Goal: Navigation & Orientation: Find specific page/section

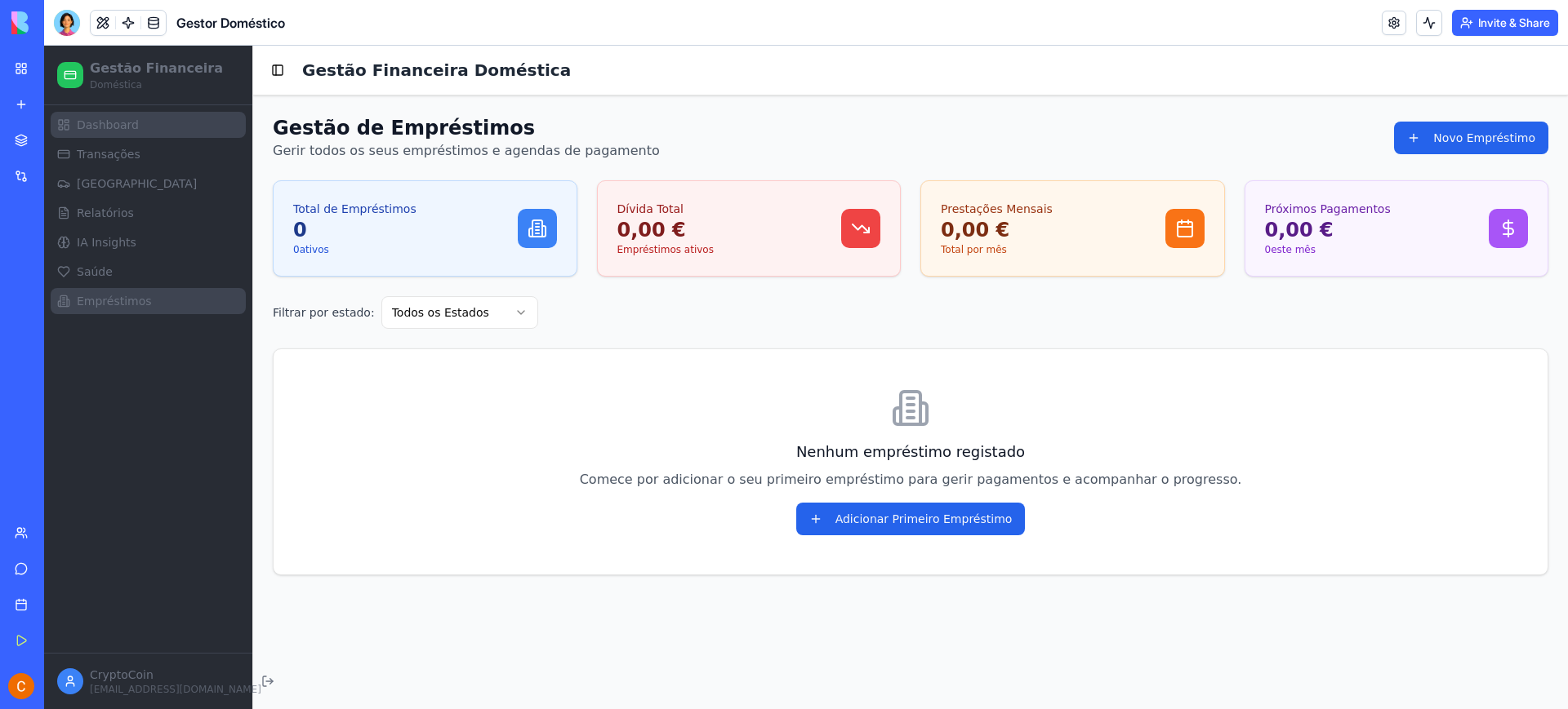
click at [101, 125] on span "Dashboard" at bounding box center [108, 124] width 62 height 16
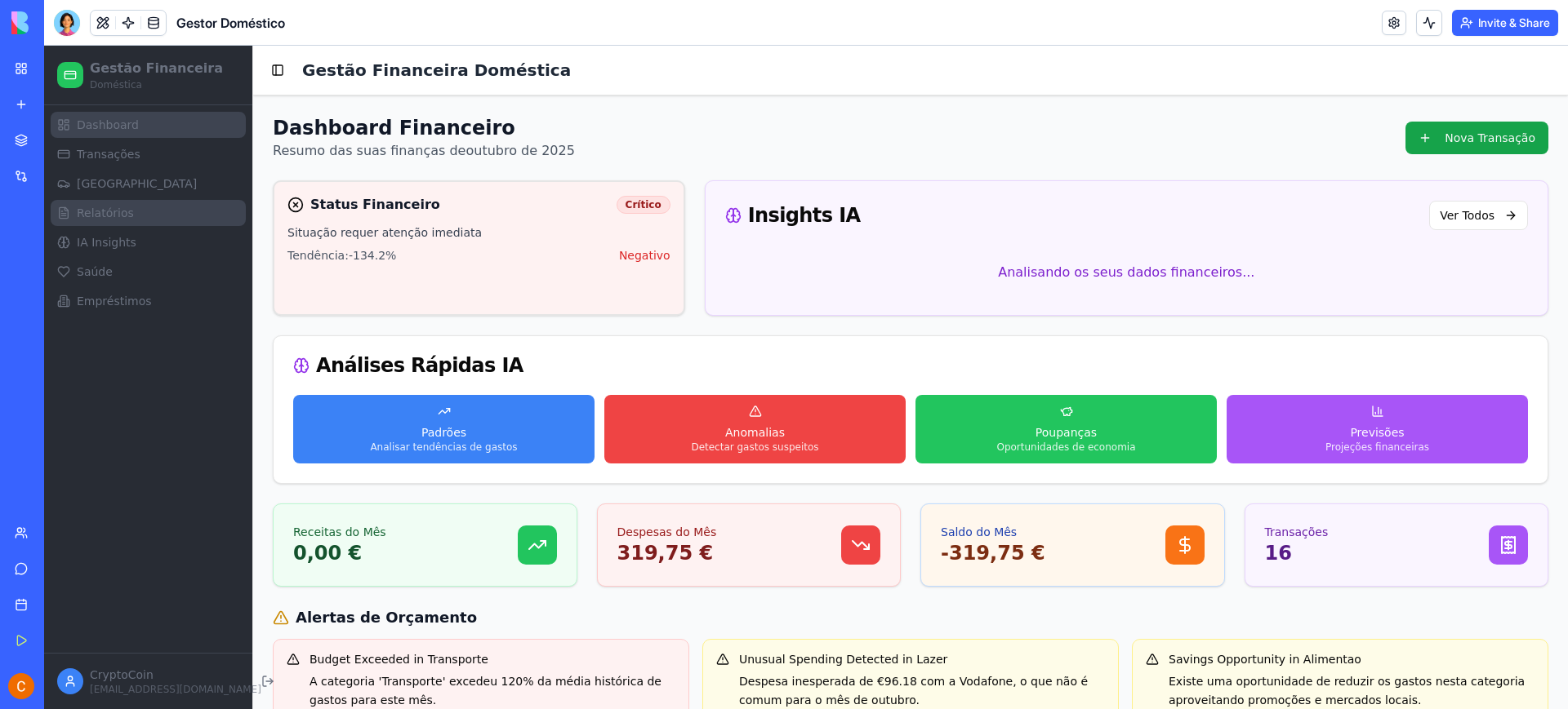
click at [115, 218] on span "Relatórios" at bounding box center [106, 213] width 57 height 16
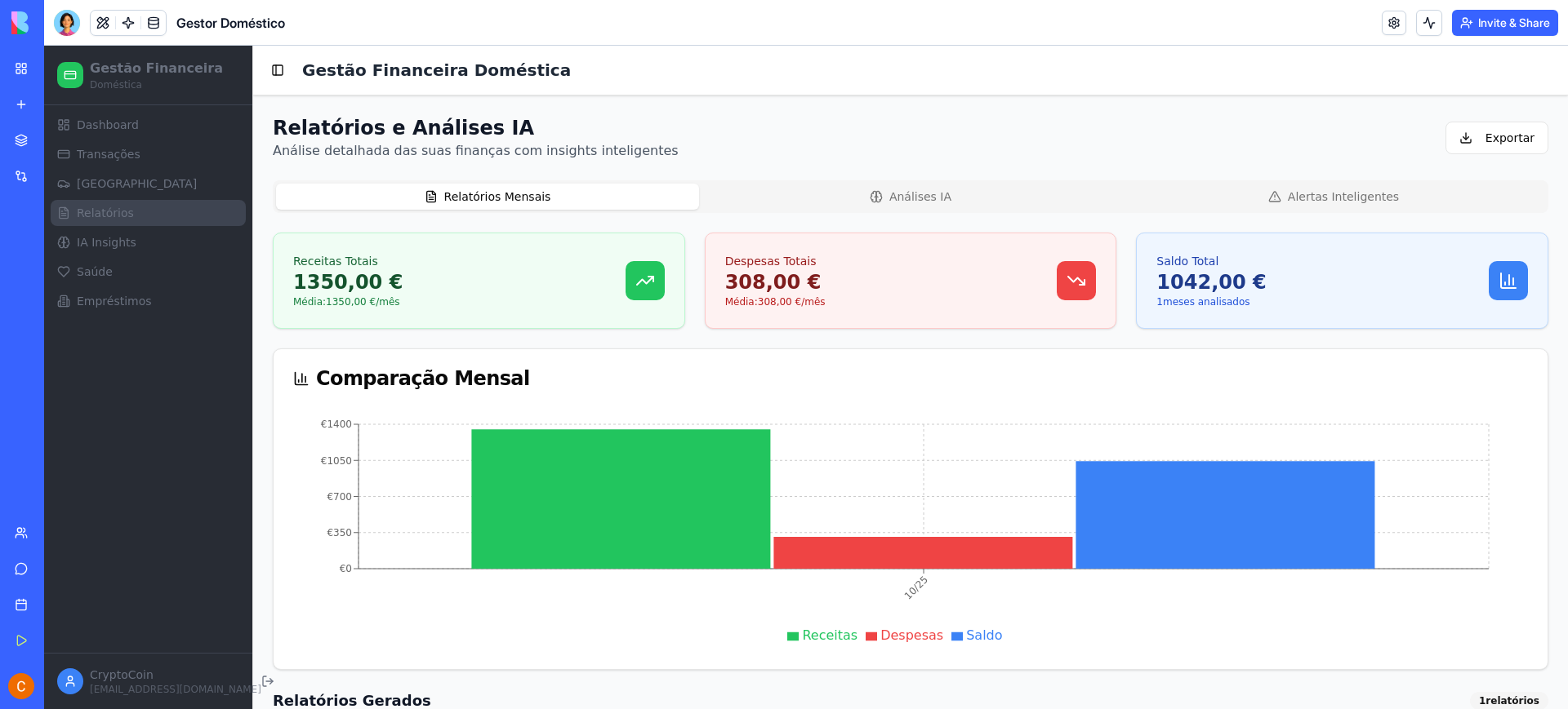
click at [532, 195] on button "Relatórios Mensais" at bounding box center [487, 197] width 423 height 26
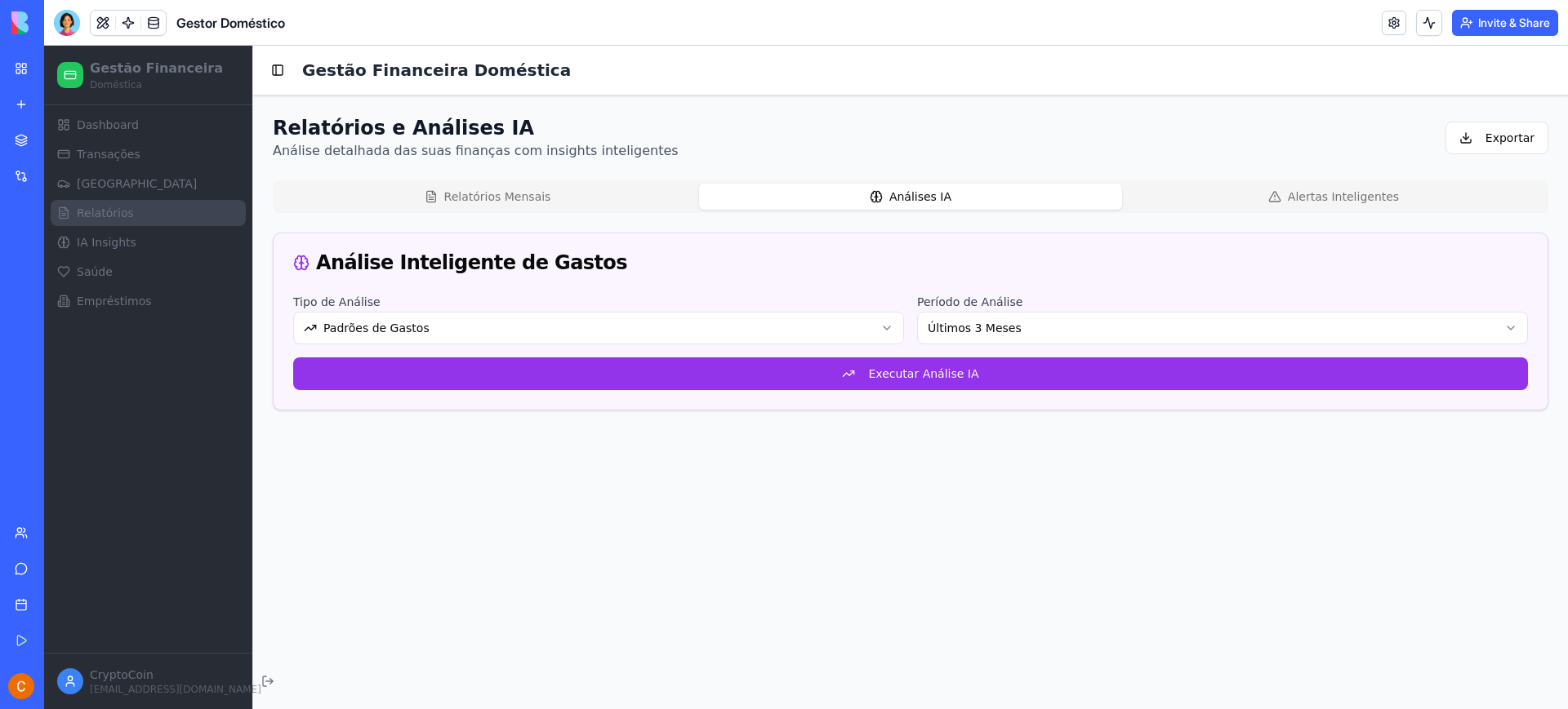
click at [855, 194] on button "Análises IA" at bounding box center [910, 197] width 423 height 26
click at [544, 195] on button "Relatórios Mensais" at bounding box center [487, 197] width 423 height 26
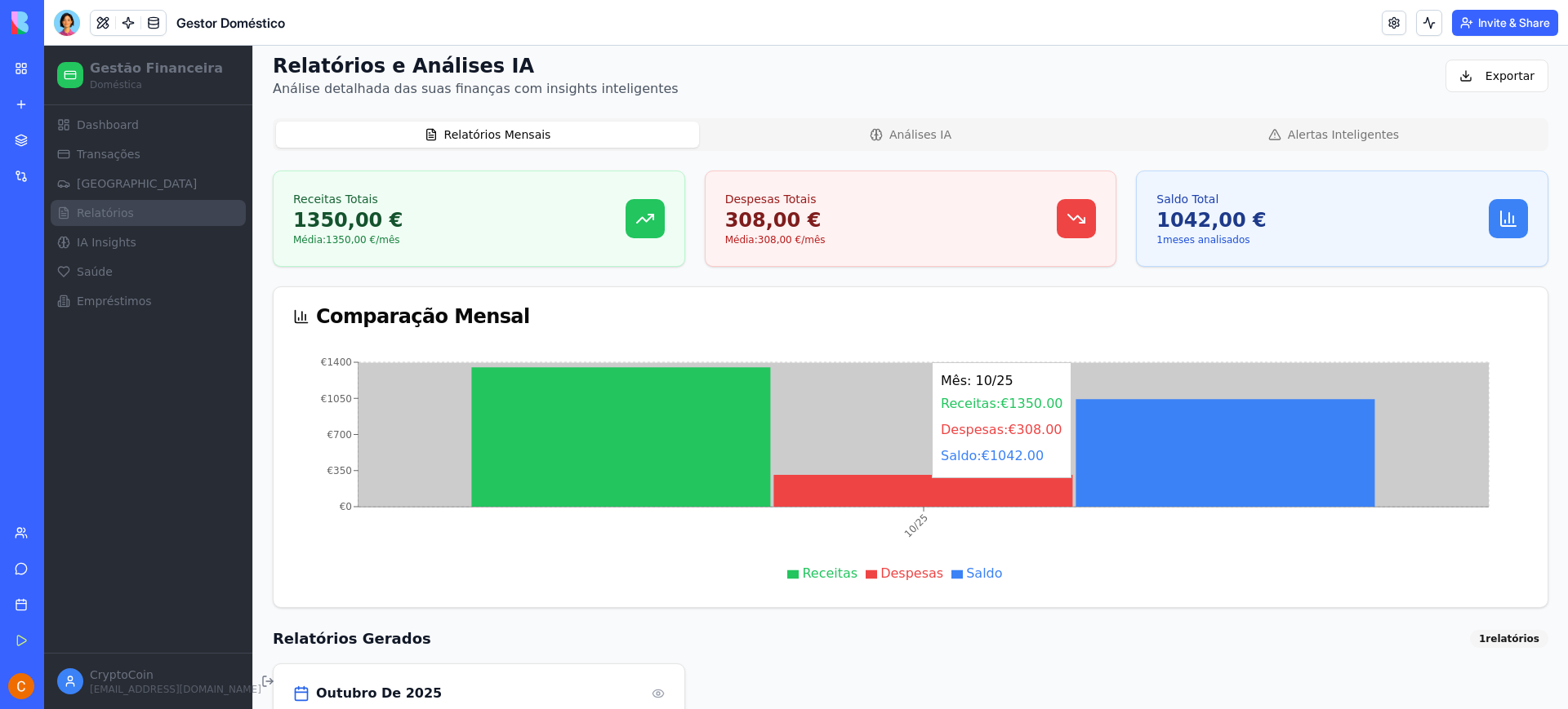
scroll to position [41, 0]
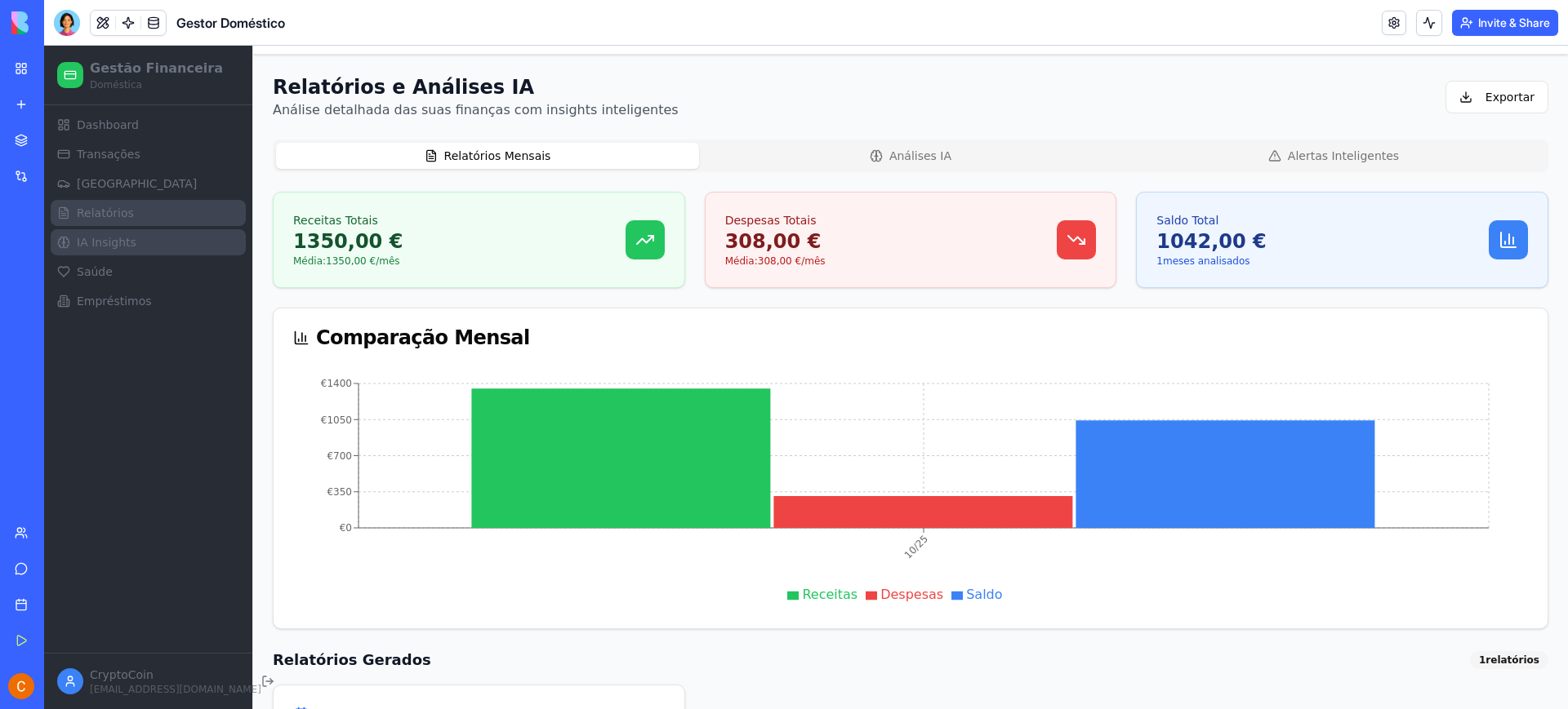
click at [121, 243] on span "IA Insights" at bounding box center [106, 242] width 60 height 16
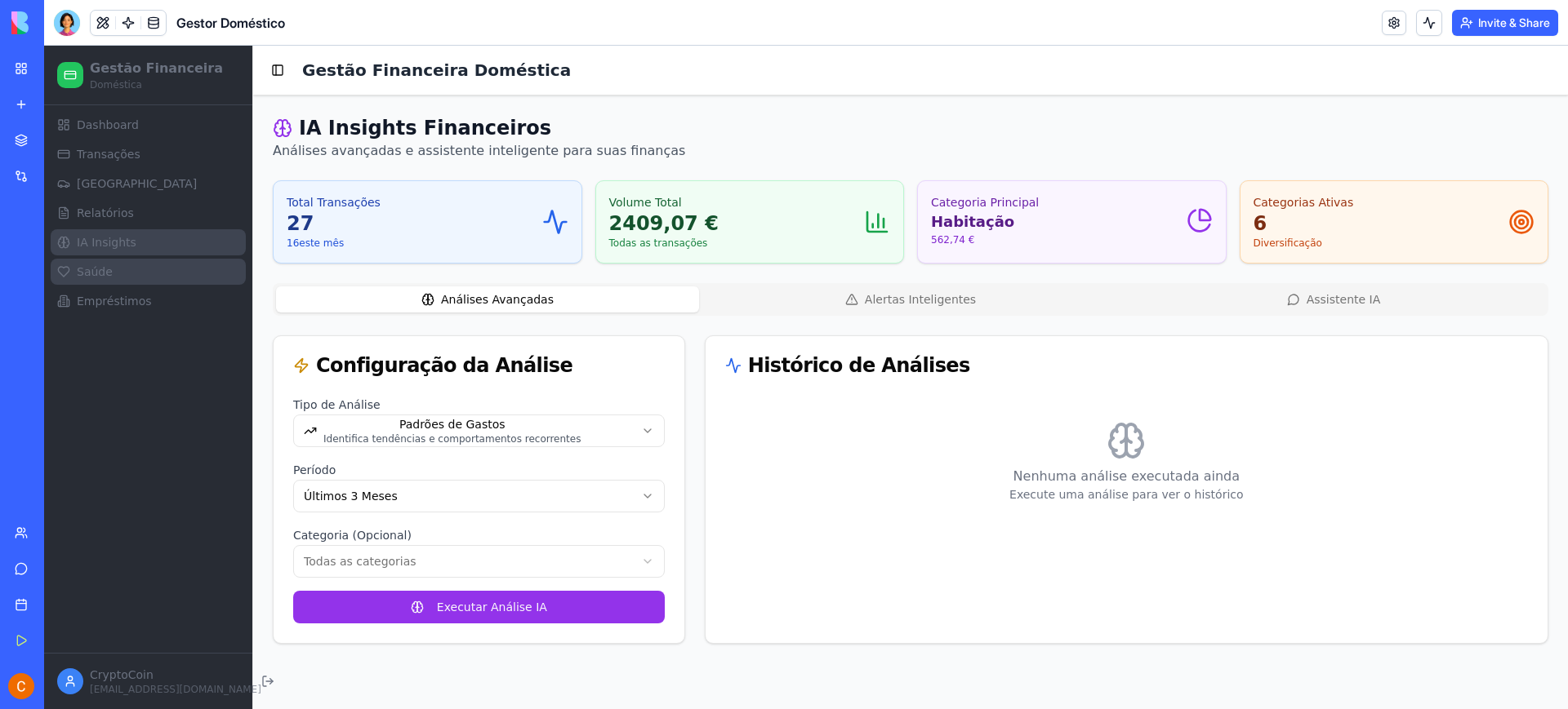
click at [98, 274] on span "Saúde" at bounding box center [95, 271] width 36 height 16
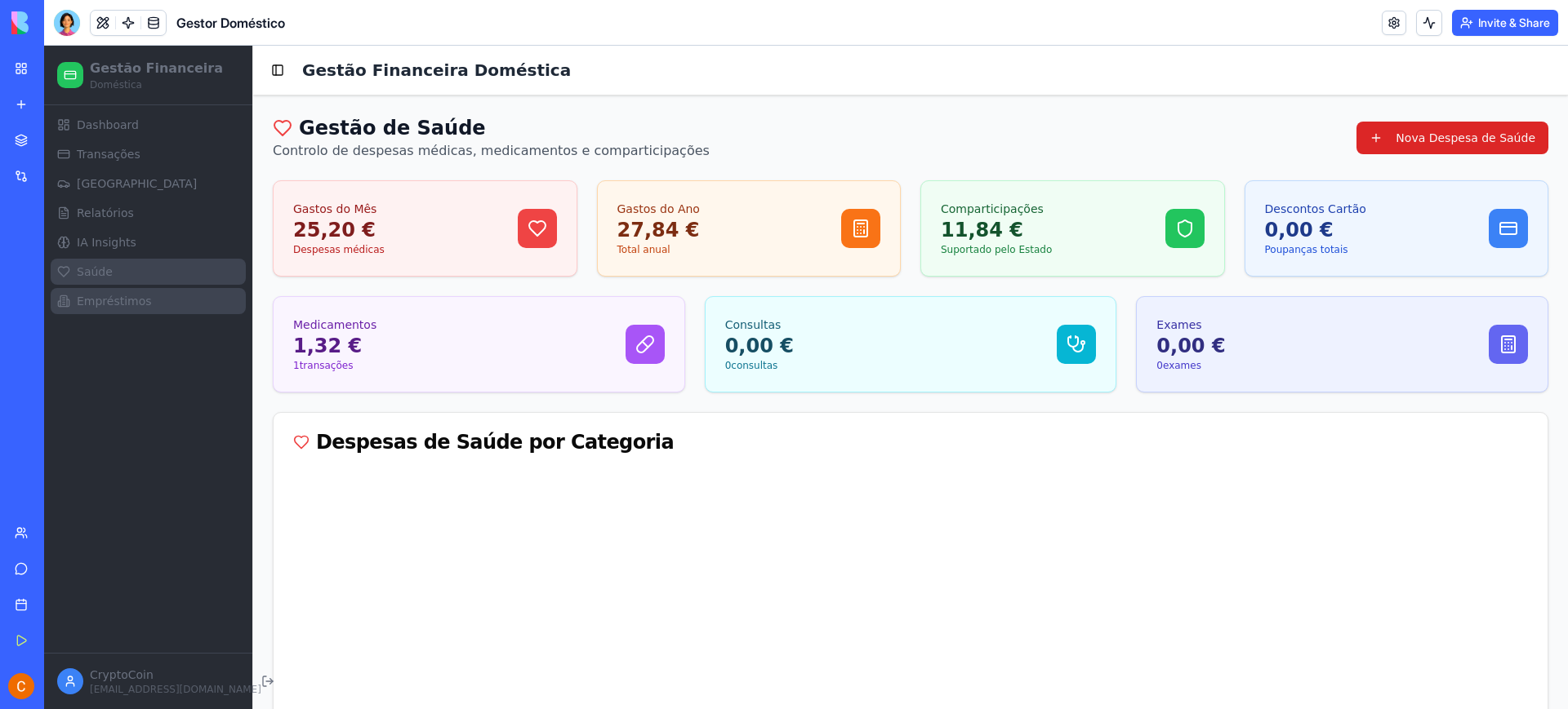
click at [128, 306] on span "Empréstimos" at bounding box center [114, 300] width 75 height 16
